Goal: Task Accomplishment & Management: Use online tool/utility

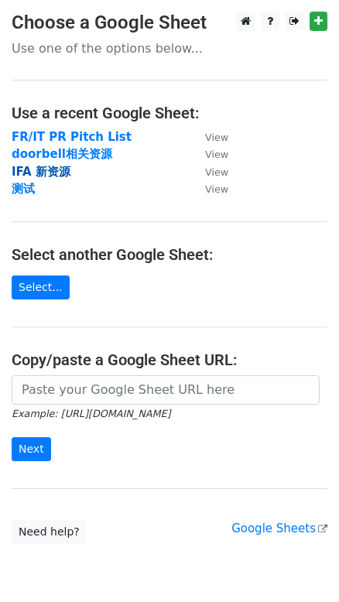
click at [51, 171] on strong "IFA 新资源" at bounding box center [41, 172] width 59 height 14
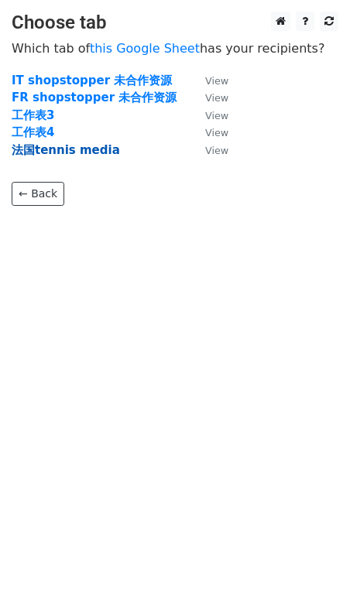
click at [35, 147] on strong "法国tennis media" at bounding box center [66, 150] width 108 height 14
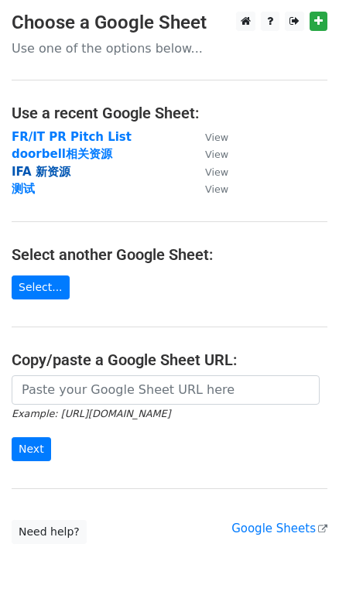
click at [41, 169] on strong "IFA 新资源" at bounding box center [41, 172] width 59 height 14
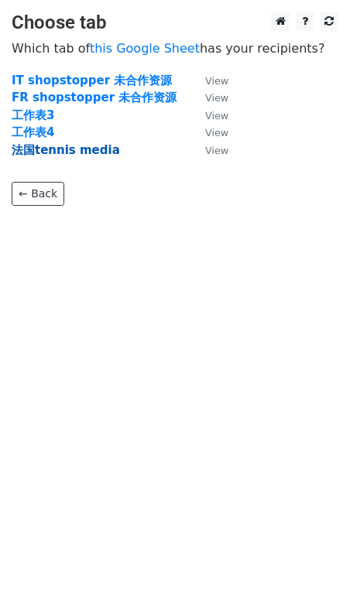
click at [63, 146] on strong "法国tennis media" at bounding box center [66, 150] width 108 height 14
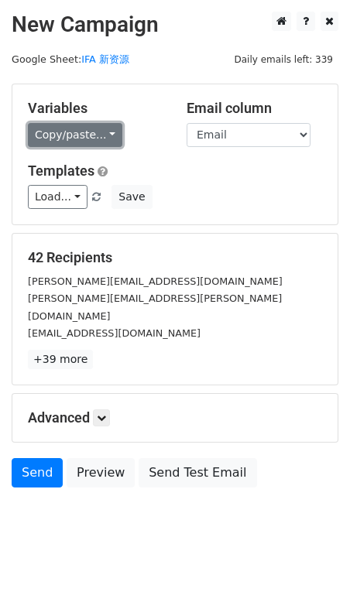
click at [101, 135] on link "Copy/paste..." at bounding box center [75, 135] width 94 height 24
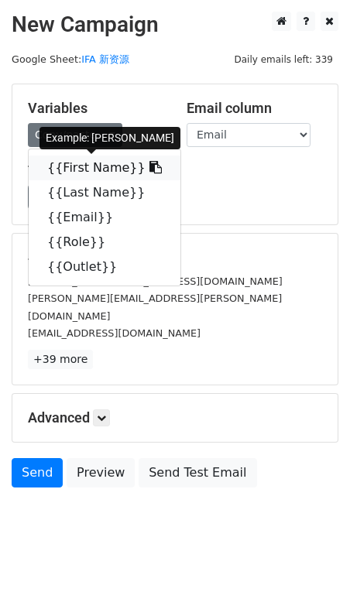
click at [149, 165] on icon at bounding box center [155, 167] width 12 height 12
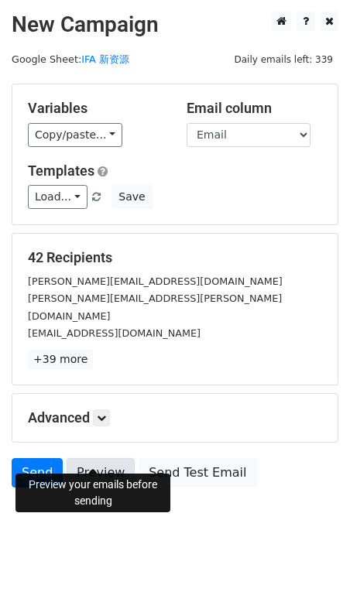
click at [101, 458] on link "Preview" at bounding box center [101, 472] width 68 height 29
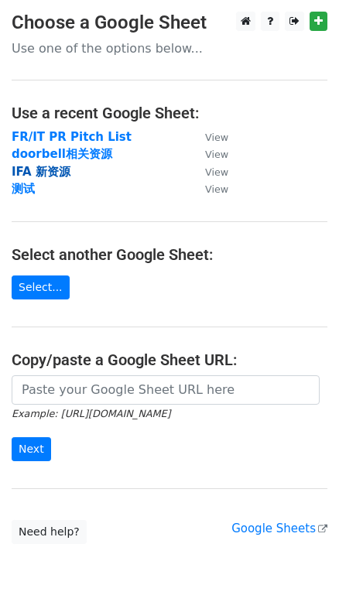
click at [38, 171] on strong "IFA 新资源" at bounding box center [41, 172] width 59 height 14
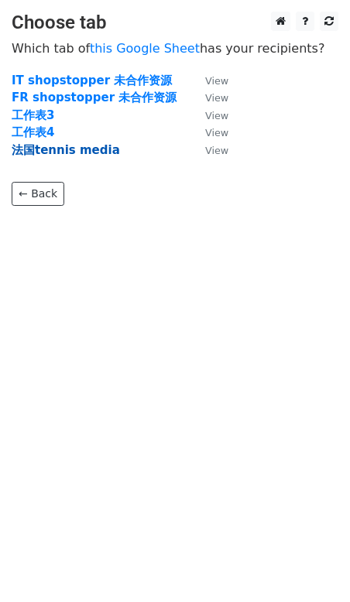
click at [49, 143] on strong "法国tennis media" at bounding box center [66, 150] width 108 height 14
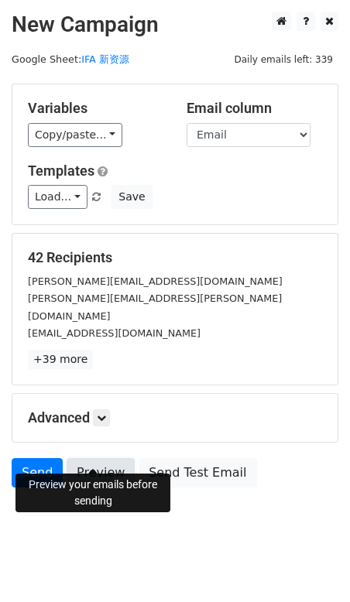
click at [101, 458] on link "Preview" at bounding box center [101, 472] width 68 height 29
click at [87, 458] on link "Preview" at bounding box center [101, 472] width 68 height 29
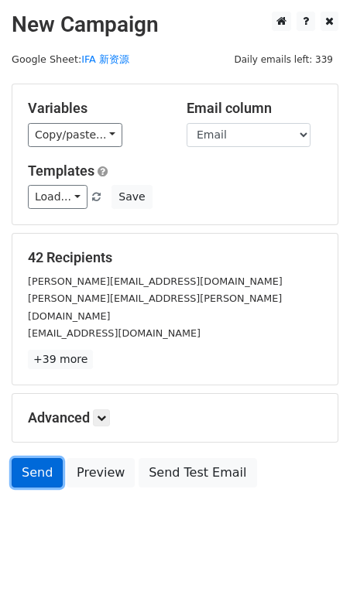
click at [32, 462] on link "Send" at bounding box center [37, 472] width 51 height 29
